Goal: Task Accomplishment & Management: Manage account settings

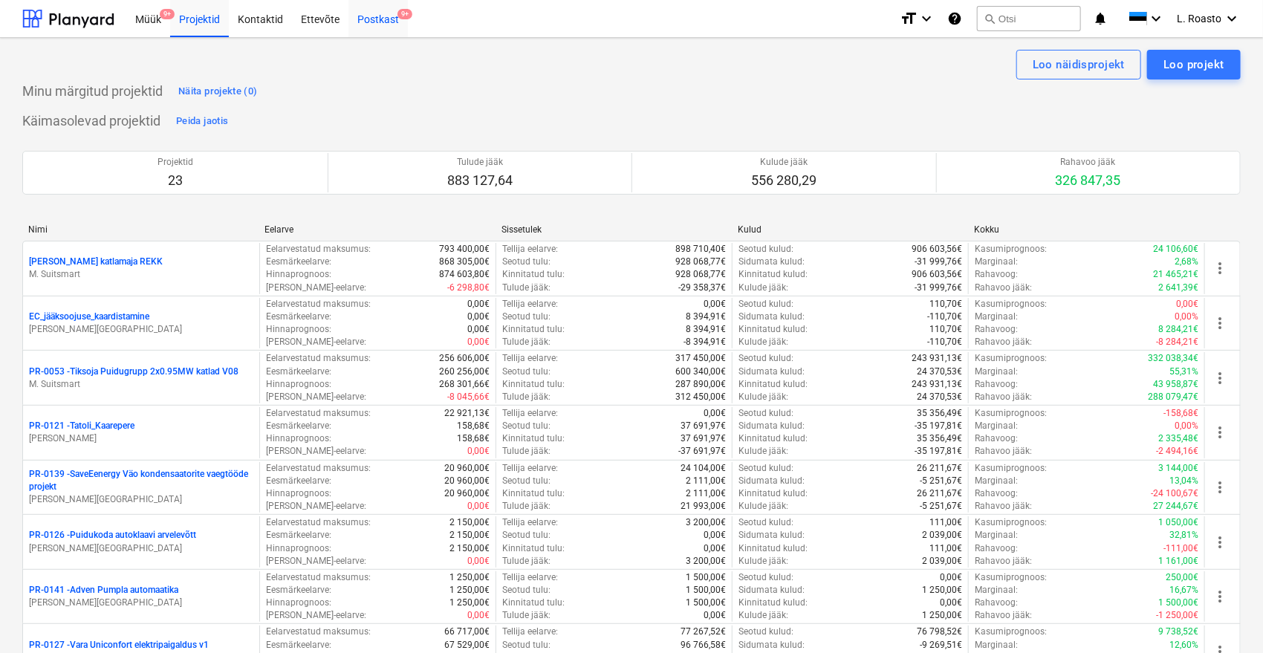
click at [369, 4] on div "Postkast 9+" at bounding box center [377, 18] width 59 height 38
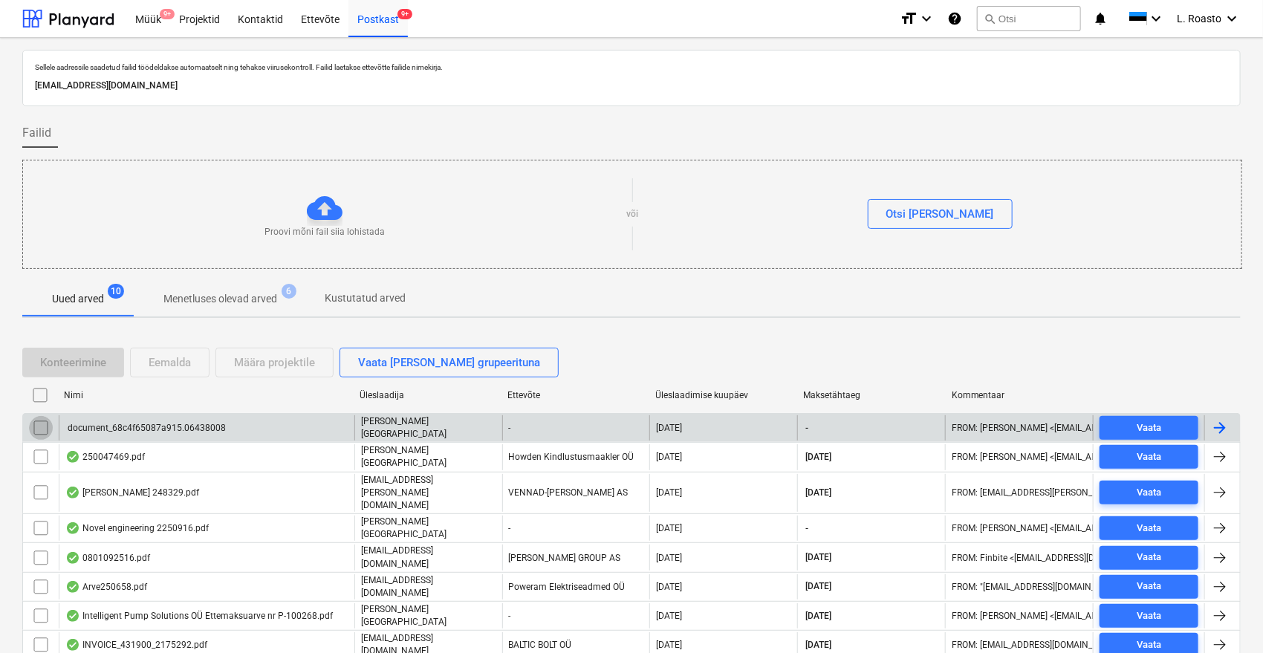
click at [33, 424] on input "checkbox" at bounding box center [41, 428] width 24 height 24
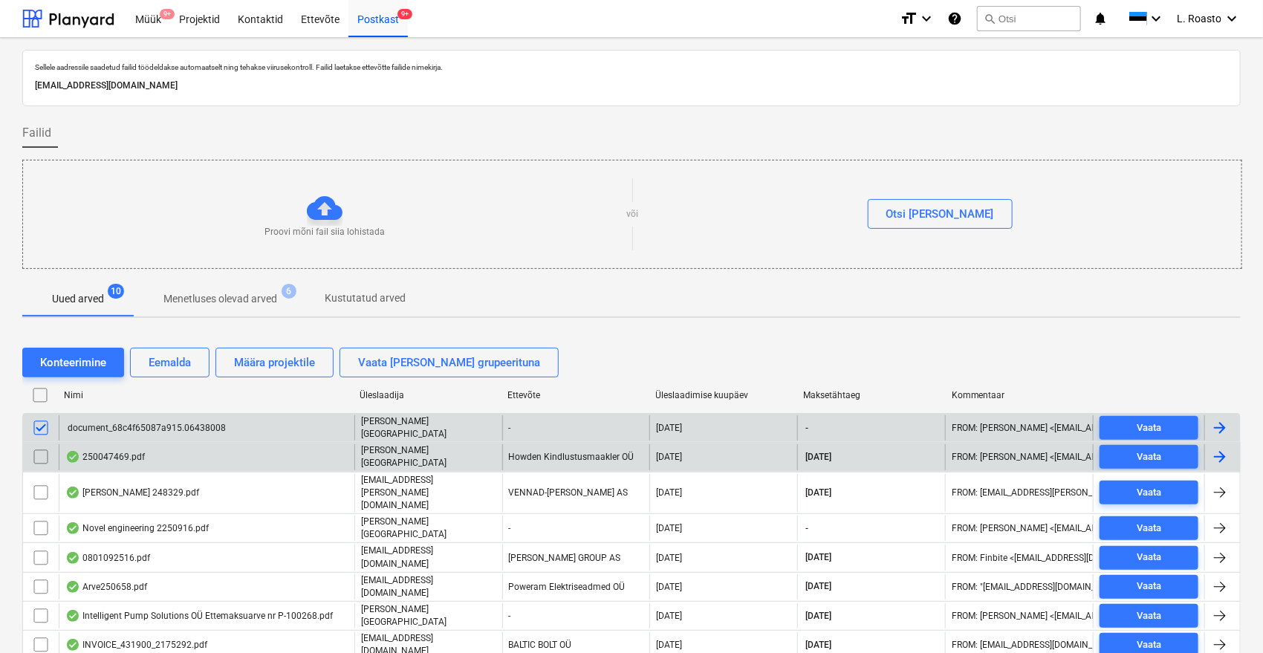
click at [40, 450] on input "checkbox" at bounding box center [41, 457] width 24 height 24
click at [154, 361] on div "Eemalda" at bounding box center [170, 362] width 42 height 19
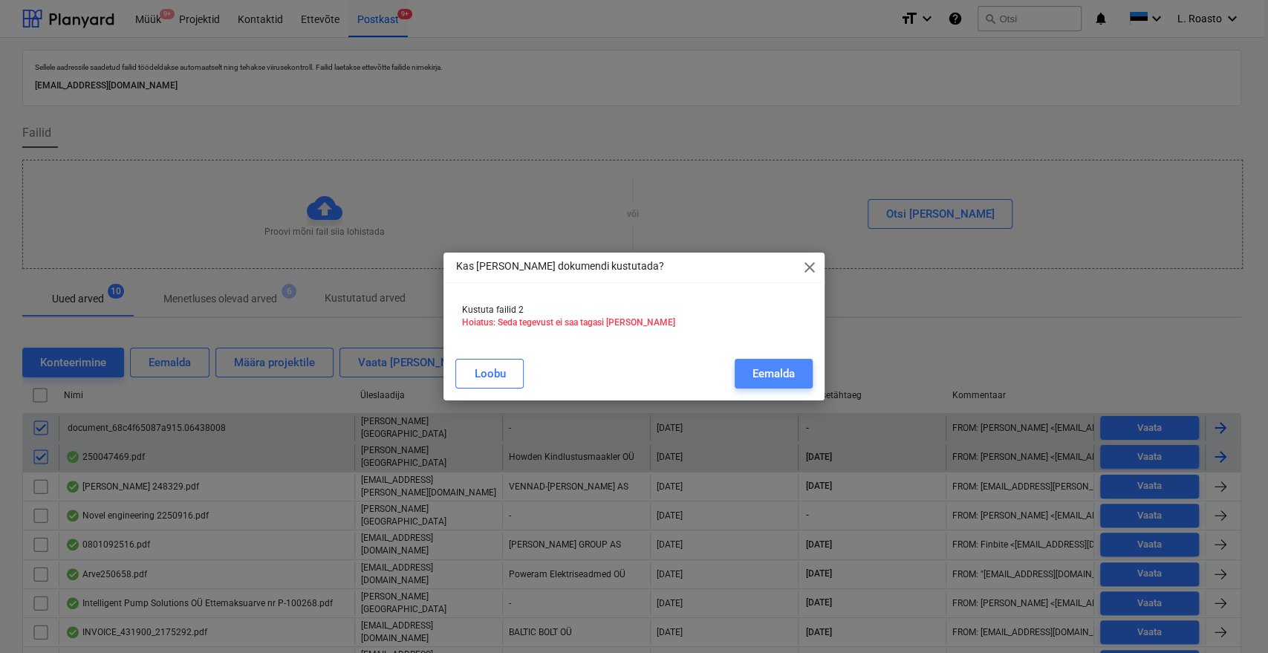
click at [770, 368] on div "Eemalda" at bounding box center [774, 373] width 42 height 19
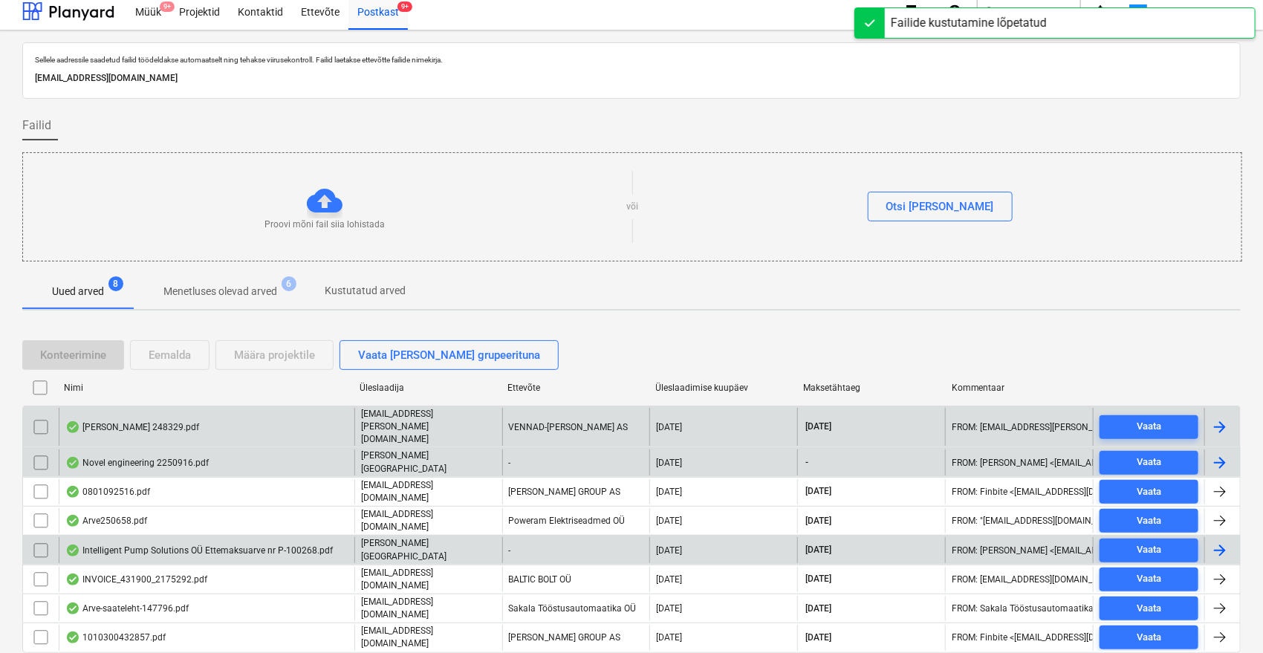
scroll to position [33, 0]
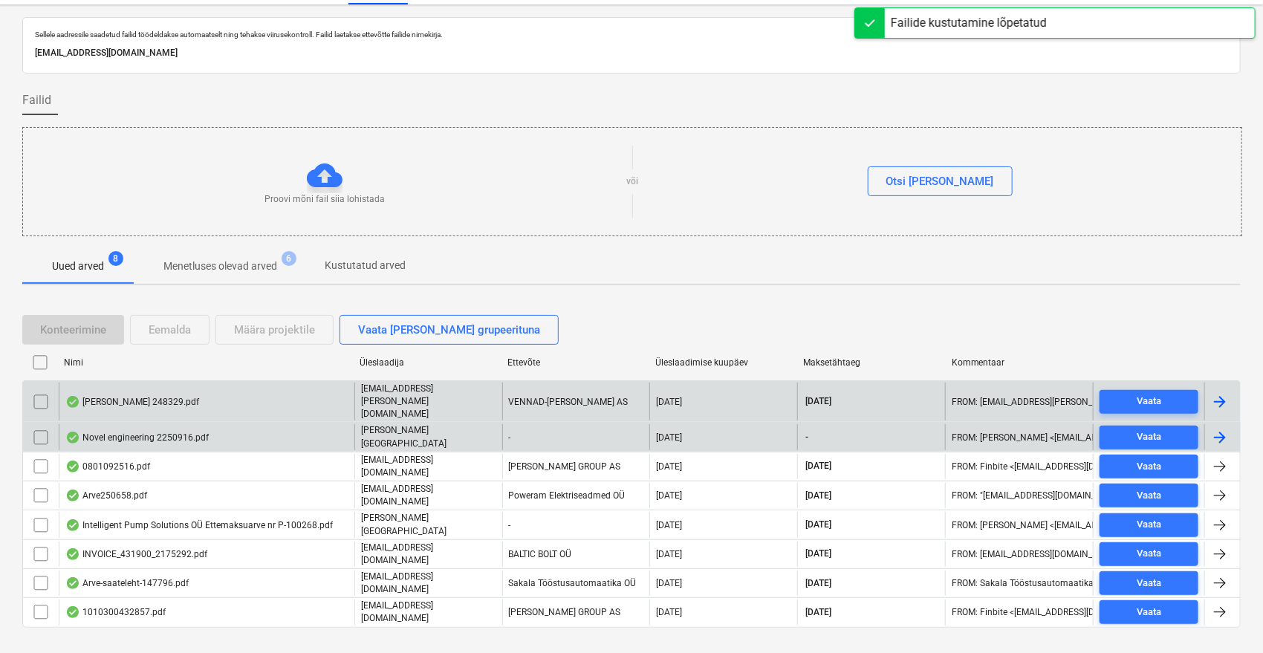
click at [175, 432] on div "Novel engineering 2250916.pdf" at bounding box center [136, 438] width 143 height 12
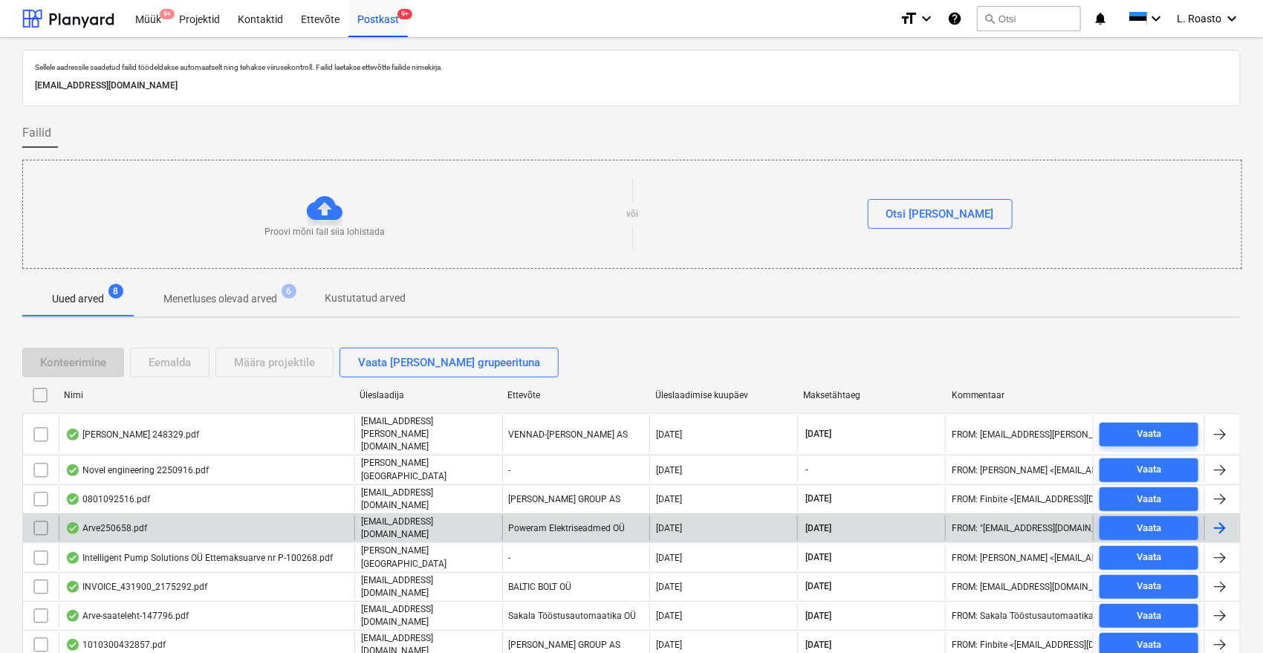
scroll to position [33, 0]
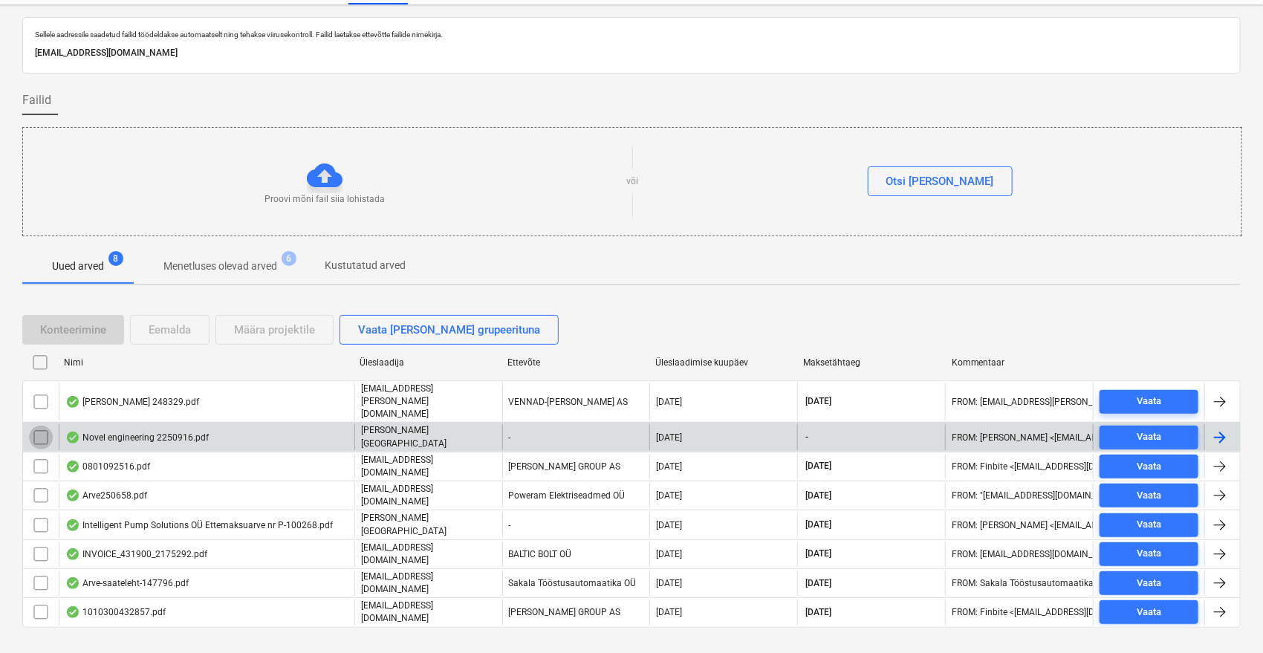
click at [41, 426] on input "checkbox" at bounding box center [41, 438] width 24 height 24
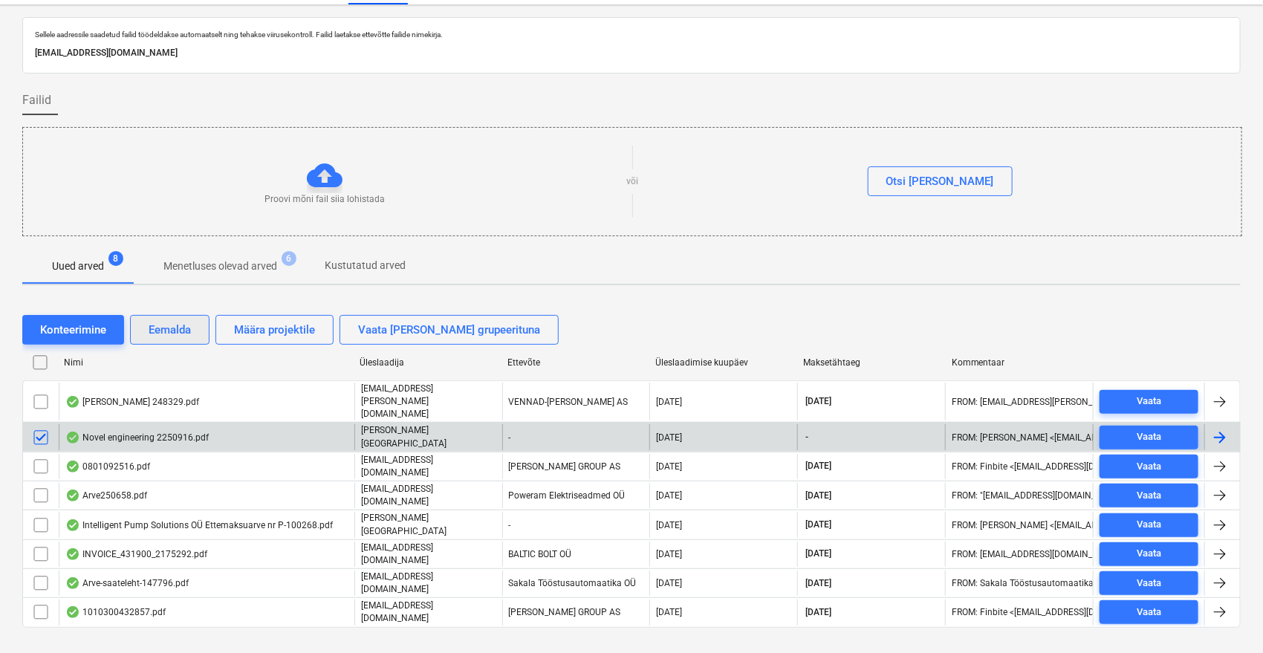
click at [184, 322] on div "Eemalda" at bounding box center [170, 329] width 42 height 19
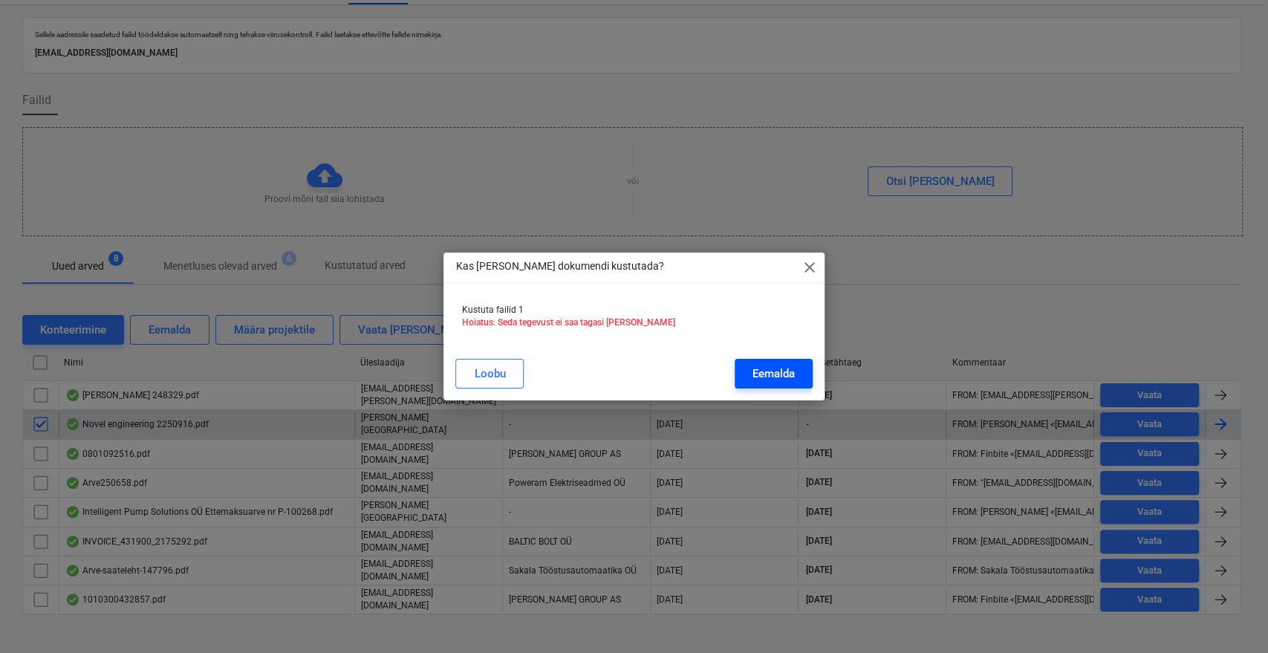
click at [784, 369] on div "Eemalda" at bounding box center [774, 373] width 42 height 19
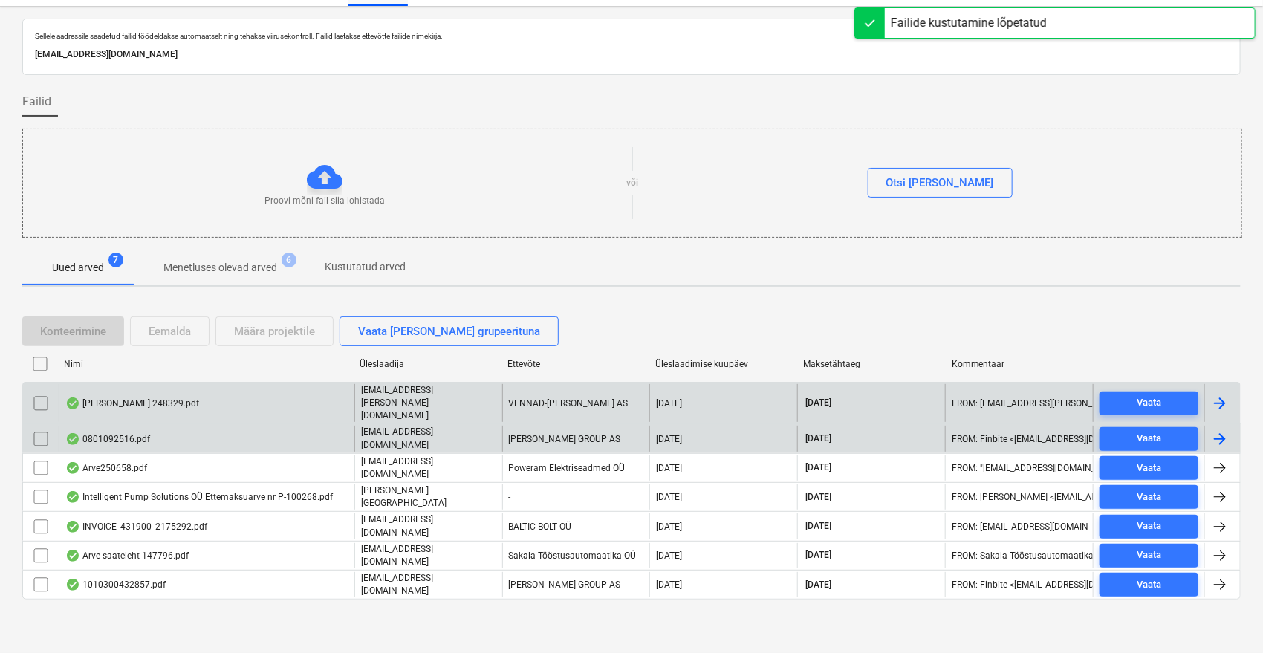
scroll to position [5, 0]
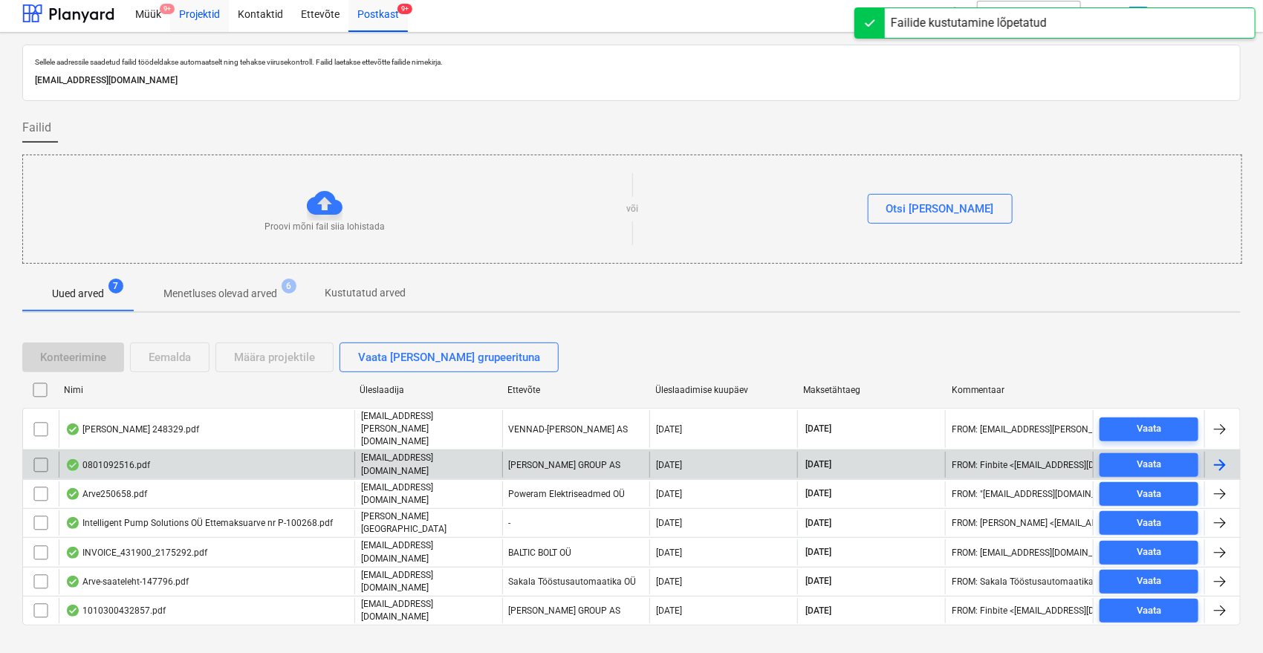
click at [192, 21] on div "Projektid" at bounding box center [199, 13] width 59 height 38
